Goal: Task Accomplishment & Management: Manage account settings

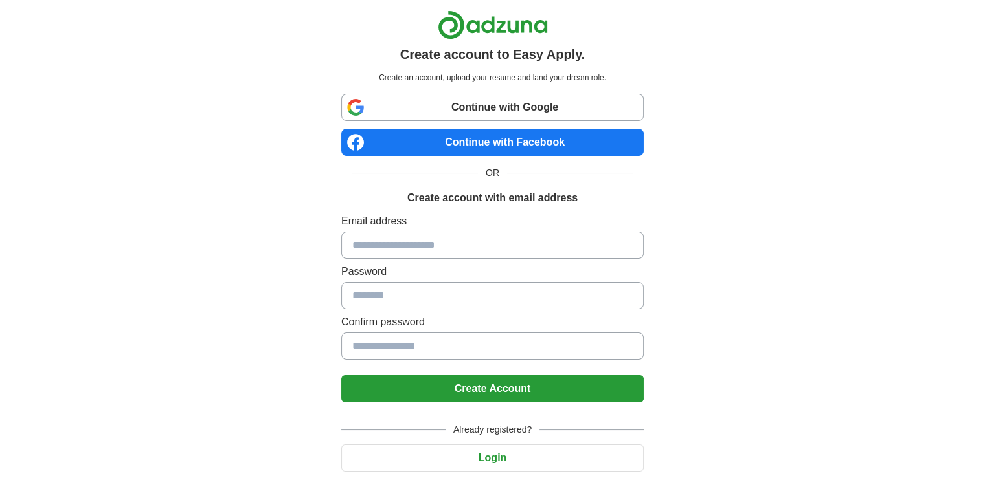
click at [536, 108] on link "Continue with Google" at bounding box center [492, 107] width 302 height 27
